Goal: Information Seeking & Learning: Learn about a topic

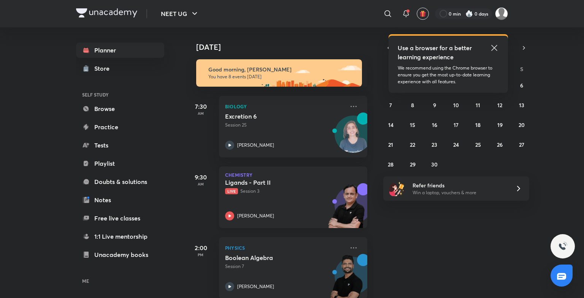
click at [298, 189] on p "Live Session 3" at bounding box center [284, 191] width 119 height 7
